Goal: Task Accomplishment & Management: Complete application form

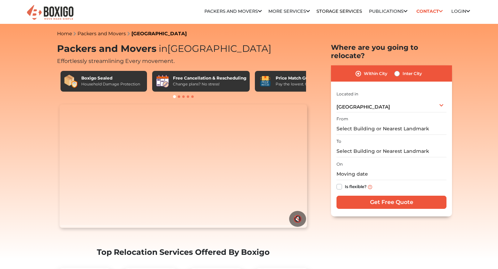
click at [402, 69] on label "Inter City" at bounding box center [411, 73] width 19 height 8
click at [397, 69] on input "Inter City" at bounding box center [397, 72] width 6 height 7
radio input "true"
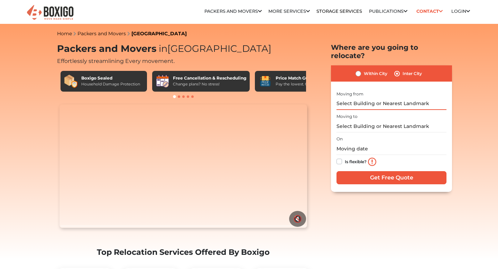
click at [378, 98] on input "text" at bounding box center [391, 104] width 110 height 12
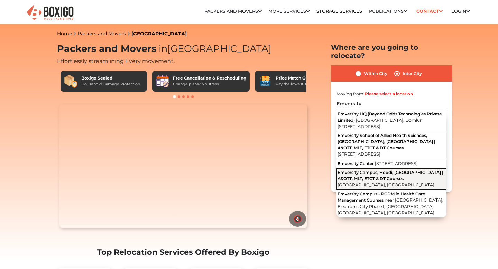
click at [406, 187] on button "Emversity Campus, Hoodi, [GEOGRAPHIC_DATA] | A&OTT, MLT, ETCT & DT Courses [GEO…" at bounding box center [391, 178] width 110 height 21
type input "Emversity Campus, Hoodi, [GEOGRAPHIC_DATA] | A&OTT, MLT, ETCT & DT Courses, [GE…"
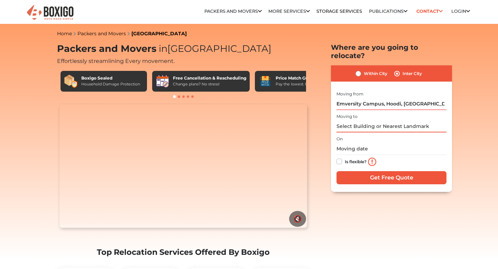
click at [380, 120] on input "text" at bounding box center [391, 126] width 110 height 12
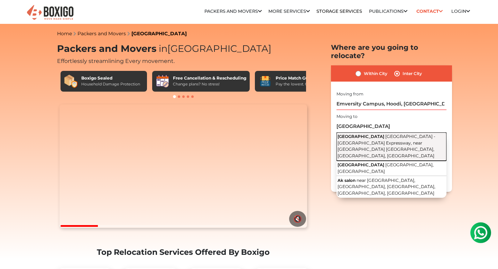
click at [410, 136] on span "[GEOGRAPHIC_DATA] - [GEOGRAPHIC_DATA] Expressway, near [GEOGRAPHIC_DATA] [GEOGR…" at bounding box center [386, 146] width 98 height 25
type input "[GEOGRAPHIC_DATA], [GEOGRAPHIC_DATA] - [GEOGRAPHIC_DATA] Expressway, near [GEOG…"
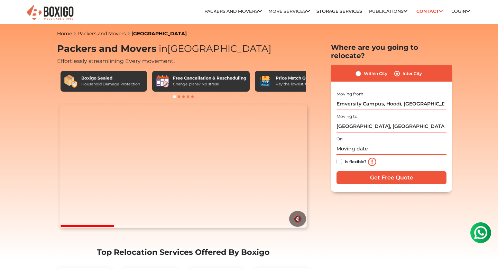
click at [394, 143] on input "text" at bounding box center [391, 149] width 110 height 12
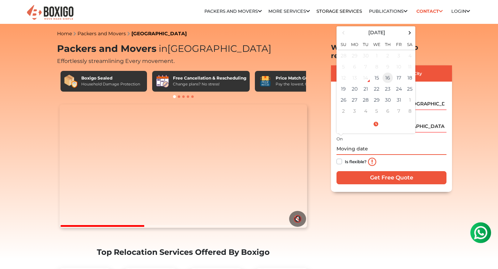
click at [389, 72] on td "16" at bounding box center [387, 77] width 11 height 11
type input "[DATE] 12:00 AM"
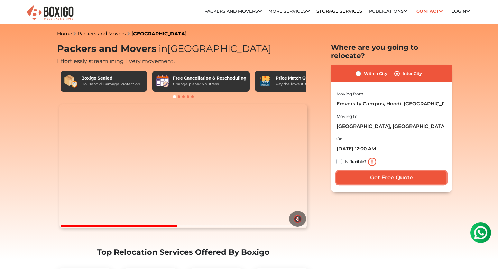
click at [397, 173] on input "Get Free Quote" at bounding box center [391, 177] width 110 height 13
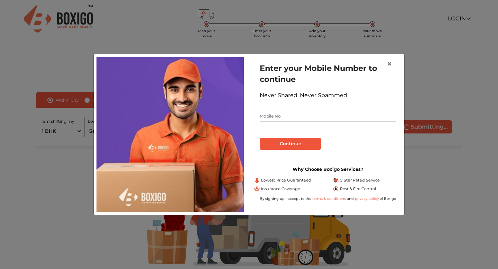
click at [319, 117] on input "text" at bounding box center [327, 116] width 136 height 11
type input "6363627815"
click at [302, 140] on button "Continue" at bounding box center [289, 144] width 61 height 12
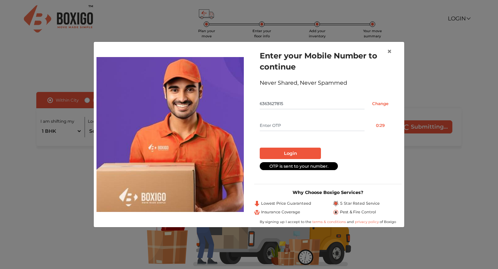
click at [318, 125] on input "text" at bounding box center [311, 125] width 105 height 11
type input "7401"
click at [309, 153] on button "Login" at bounding box center [289, 154] width 61 height 12
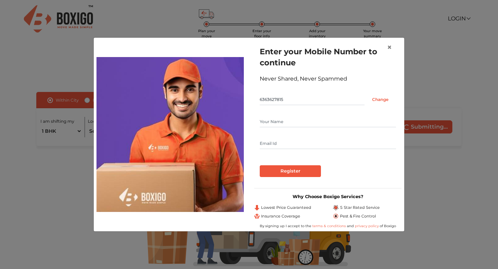
click at [299, 144] on input "text" at bounding box center [327, 143] width 136 height 11
click at [299, 124] on input "text" at bounding box center [327, 121] width 136 height 11
type input "Aditya"
type input "procurement@emversity.com"
click at [289, 172] on input "Register" at bounding box center [289, 171] width 61 height 12
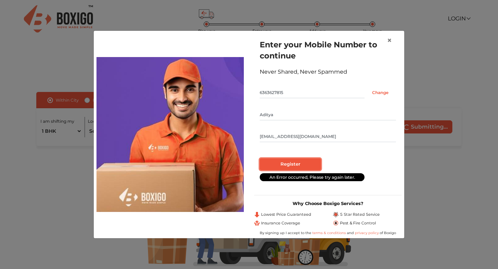
click at [302, 163] on input "Register" at bounding box center [289, 164] width 61 height 12
radio input "false"
radio input "true"
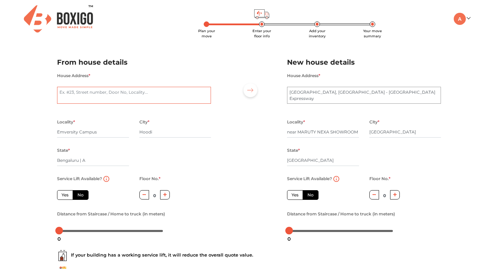
click at [160, 95] on textarea "House Address *" at bounding box center [134, 95] width 154 height 17
type textarea "Emversi"
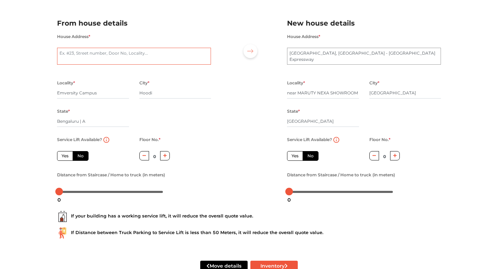
scroll to position [40, 0]
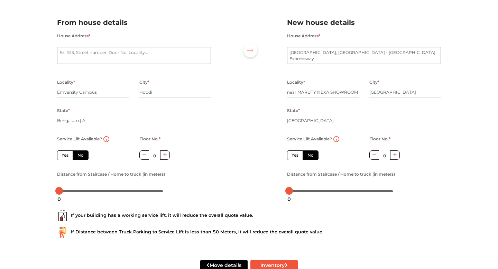
click at [82, 156] on label "No" at bounding box center [81, 155] width 16 height 10
click at [82, 156] on input "No" at bounding box center [79, 154] width 4 height 4
radio input "true"
click at [166, 157] on icon "button" at bounding box center [165, 155] width 4 height 4
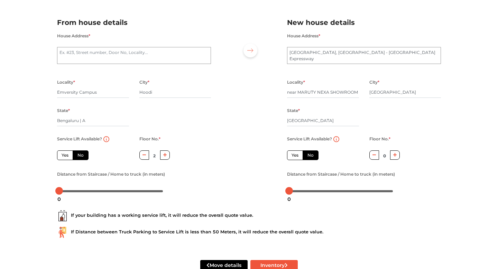
click at [166, 157] on icon "button" at bounding box center [165, 155] width 4 height 4
type input "3"
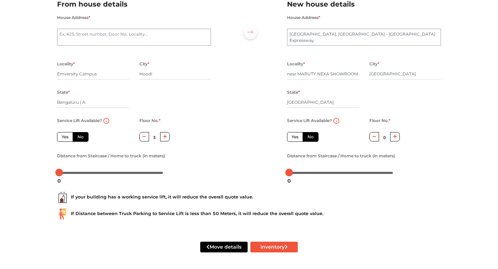
scroll to position [59, 0]
drag, startPoint x: 60, startPoint y: 173, endPoint x: 71, endPoint y: 173, distance: 10.7
click at [71, 173] on div at bounding box center [70, 173] width 8 height 8
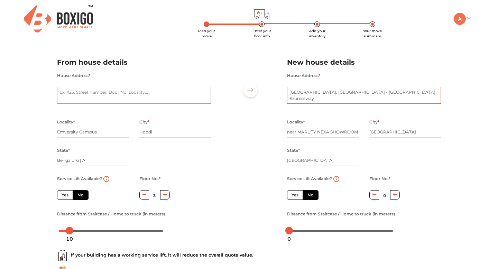
click at [330, 98] on textarea "AK TRADE CENTRE, Ambala - Chandigarh Expressway" at bounding box center [364, 95] width 154 height 17
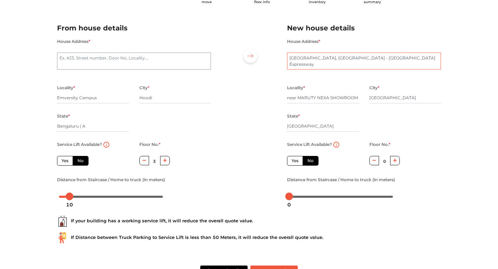
scroll to position [37, 0]
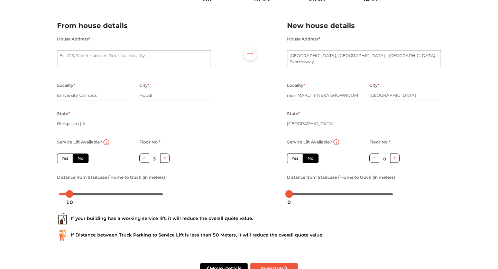
click at [311, 159] on label "No" at bounding box center [310, 158] width 16 height 10
click at [311, 159] on input "No" at bounding box center [309, 157] width 4 height 4
click at [397, 161] on button "button" at bounding box center [395, 157] width 10 height 9
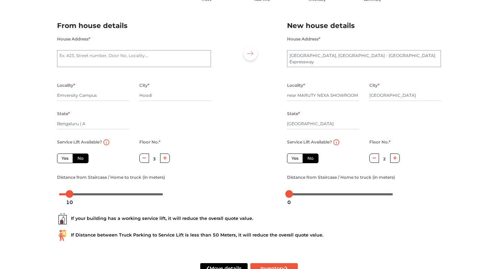
type input "3"
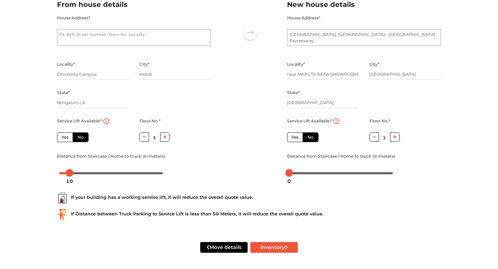
scroll to position [59, 0]
drag, startPoint x: 291, startPoint y: 173, endPoint x: 296, endPoint y: 173, distance: 5.2
click at [296, 173] on div at bounding box center [294, 173] width 8 height 8
click at [286, 247] on icon "submit" at bounding box center [285, 246] width 3 height 5
radio input "true"
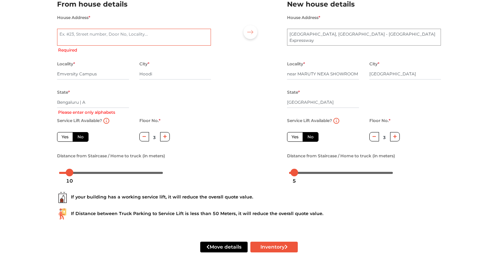
paste textarea "Plot No 31, Khata No 68, Doddanekundi Industrial Area Hoodi, KEB Colony, Mahade…"
type textarea "Plot No 31, Khata No 68, Doddanekundi Industrial Area Hoodi, KEB Colony, Mahade…"
radio input "true"
type textarea "Plot No 31, Khata No 68, Doddanekundi Industrial Area Hoodi, KEB Colony, Mahade…"
click at [106, 104] on input "Bengaluru | A" at bounding box center [93, 102] width 72 height 11
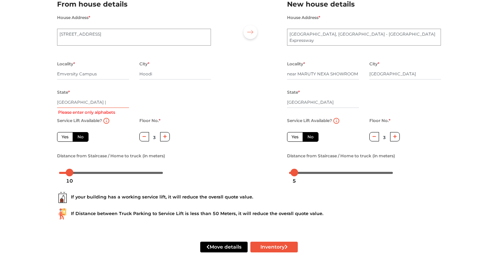
type input "k"
radio input "true"
type input "kar"
radio input "true"
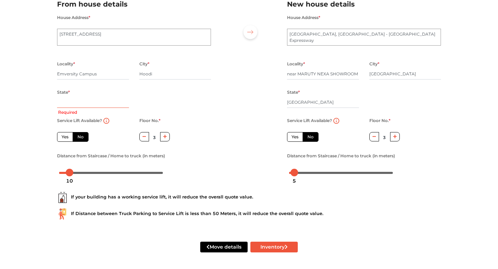
type input "K"
radio input "true"
type input "Kar"
radio input "true"
type input "Karnataka"
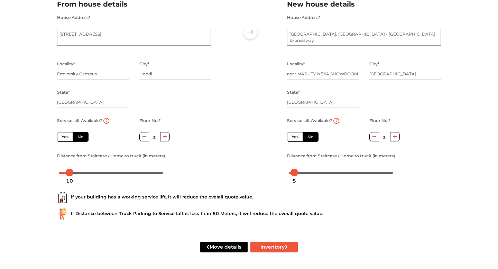
click at [197, 104] on div "Locality * Emversity Campus City * Hoodi State * Karnataka Pincode *" at bounding box center [134, 87] width 164 height 57
click at [272, 248] on button "Inventory" at bounding box center [273, 247] width 47 height 11
radio input "true"
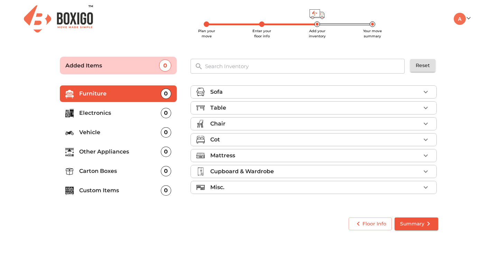
click at [130, 112] on p "Electronics" at bounding box center [120, 113] width 82 height 8
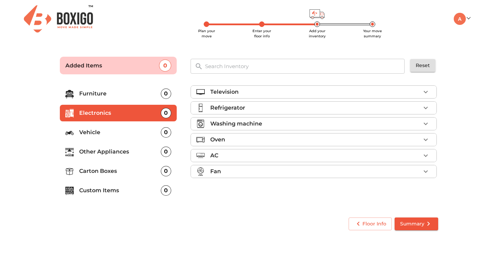
click at [258, 93] on div "Television" at bounding box center [315, 92] width 210 height 8
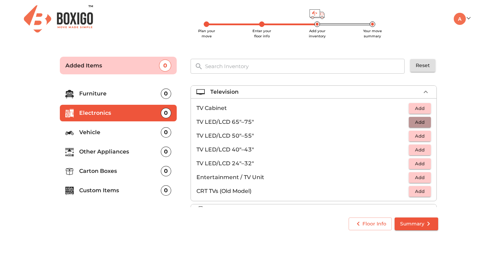
click at [420, 121] on span "Add" at bounding box center [419, 122] width 15 height 8
click at [416, 222] on span "Summary" at bounding box center [416, 223] width 32 height 9
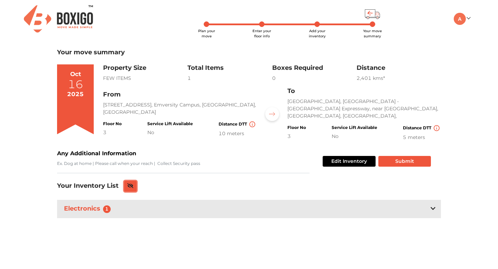
click at [131, 186] on icon at bounding box center [130, 185] width 6 height 5
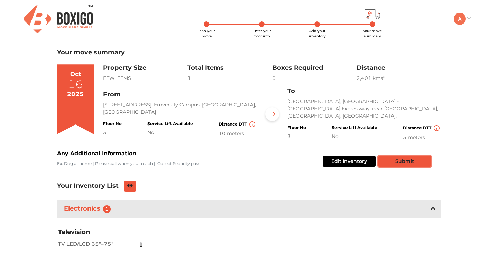
click at [408, 161] on button "Submit" at bounding box center [404, 161] width 53 height 11
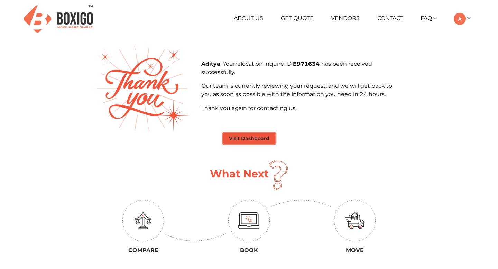
click at [252, 140] on button "Visit Dashboard" at bounding box center [249, 138] width 52 height 11
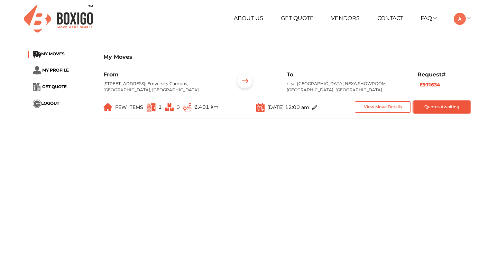
click at [438, 113] on button "Quotes Awaiting" at bounding box center [441, 106] width 56 height 11
